Goal: Information Seeking & Learning: Learn about a topic

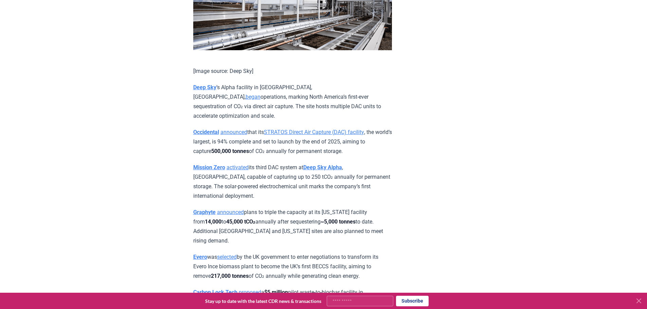
scroll to position [1426, 0]
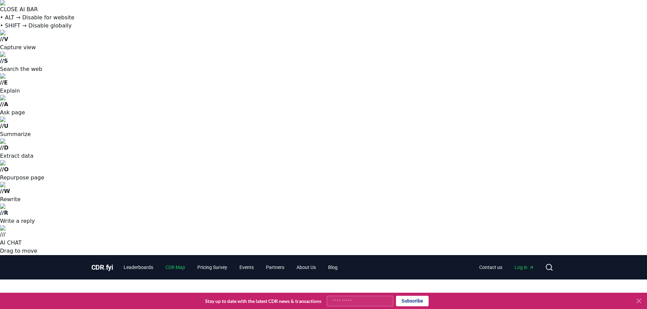
click at [180, 261] on link "CDR Map" at bounding box center [175, 267] width 31 height 12
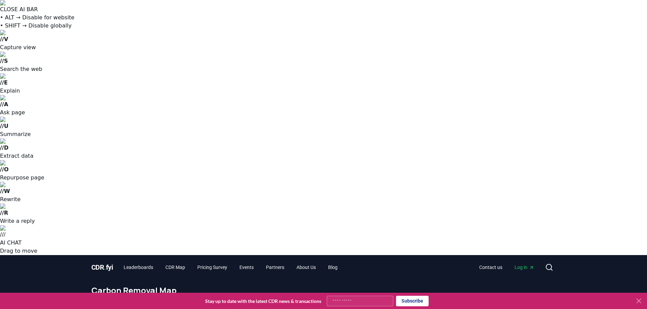
scroll to position [200, 0]
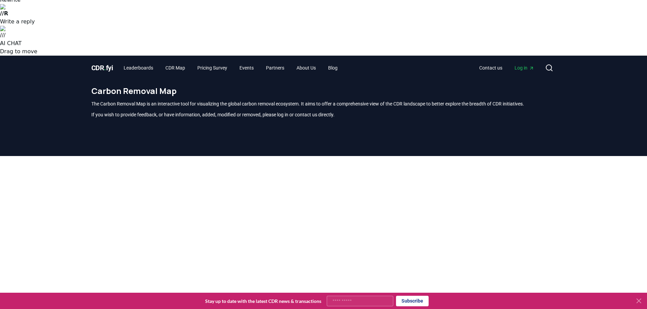
drag, startPoint x: 622, startPoint y: 126, endPoint x: 607, endPoint y: 4, distance: 123.2
click at [607, 156] on div at bounding box center [323, 310] width 647 height 309
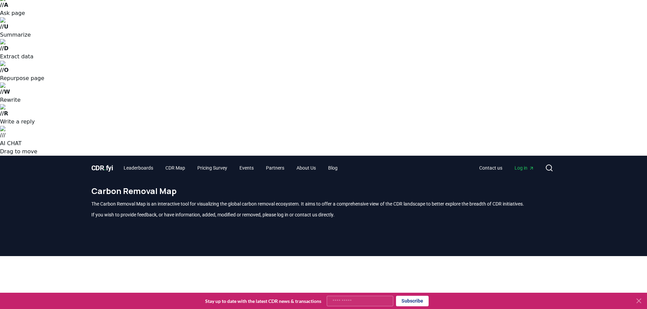
scroll to position [0, 0]
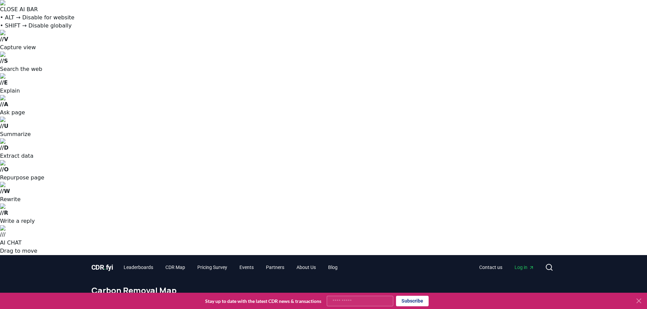
drag, startPoint x: 593, startPoint y: 141, endPoint x: 589, endPoint y: 142, distance: 3.8
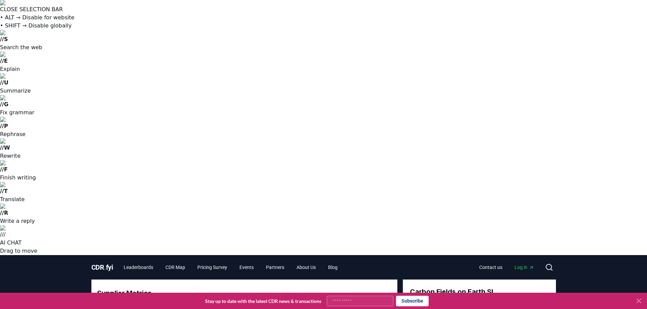
drag, startPoint x: 457, startPoint y: 49, endPoint x: 411, endPoint y: 48, distance: 46.2
click at [411, 297] on div "[DOMAIN_NAME]" at bounding box center [452, 301] width 85 height 8
click at [445, 297] on link "[DOMAIN_NAME]" at bounding box center [456, 301] width 41 height 8
